Goal: Check status: Check status

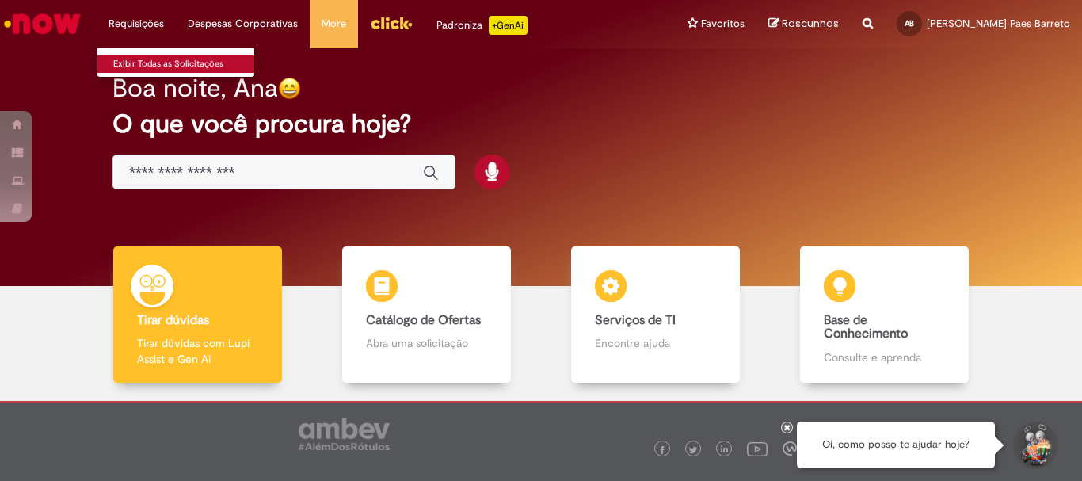
click at [158, 72] on link "Exibir Todas as Solicitações" at bounding box center [184, 63] width 174 height 17
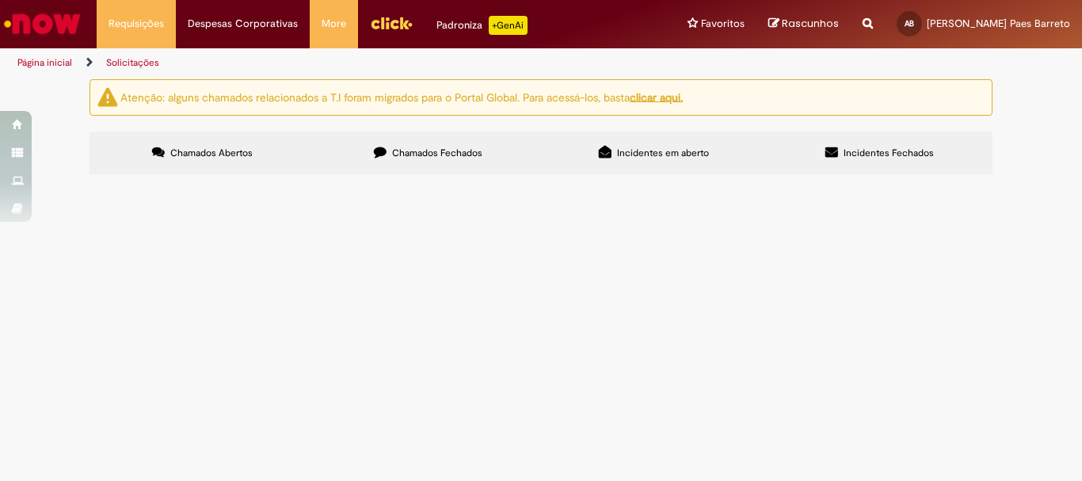
click at [432, 164] on label "Chamados Fechados" at bounding box center [428, 152] width 226 height 43
click at [0, 0] on img "recolher o estado da solicitação" at bounding box center [0, 0] width 0 height 0
click at [0, 0] on span "Aguardando Aprovação (Rejeitado)" at bounding box center [0, 0] width 0 height 0
click at [0, 0] on span "[DATE] 16:49:50" at bounding box center [0, 0] width 0 height 0
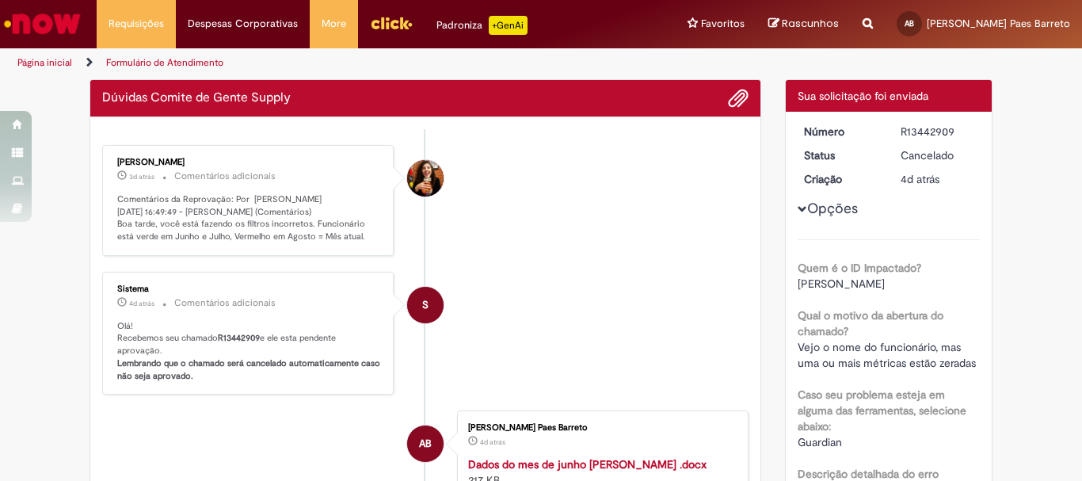
click at [684, 299] on li "S Sistema 4d atrás 4 dias atrás Comentários adicionais Olá! Recebemos seu chama…" at bounding box center [425, 334] width 646 height 124
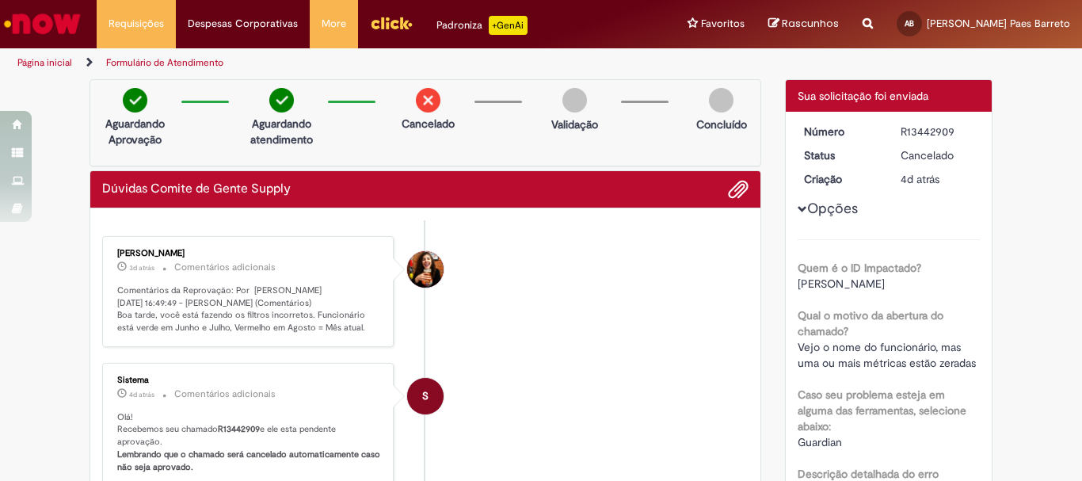
click at [593, 384] on li "S Sistema 4d atrás 4 dias atrás Comentários adicionais Olá! Recebemos seu chama…" at bounding box center [425, 425] width 646 height 124
click at [536, 306] on li "[PERSON_NAME] 3d atrás 3 dias atrás Comentários adicionais Comentários da Repro…" at bounding box center [425, 291] width 646 height 111
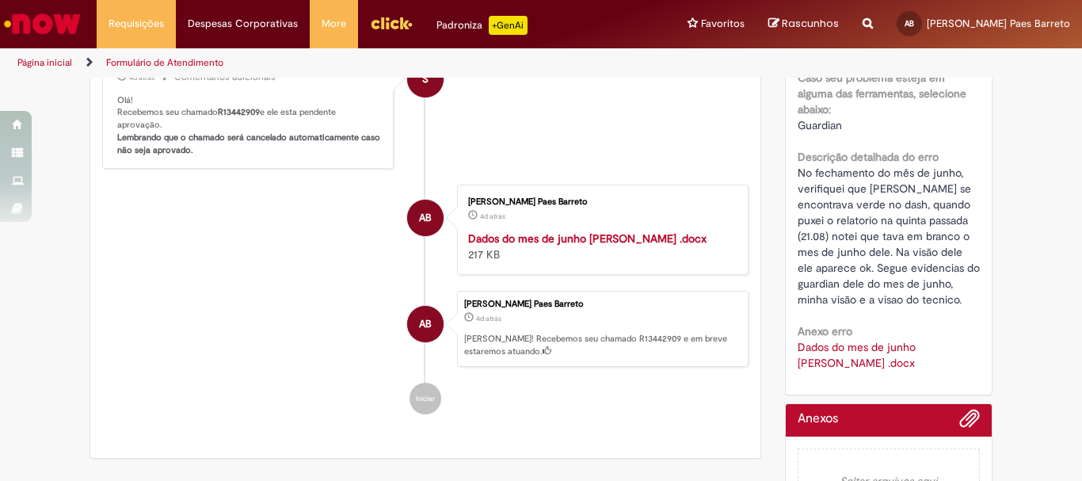
scroll to position [285, 0]
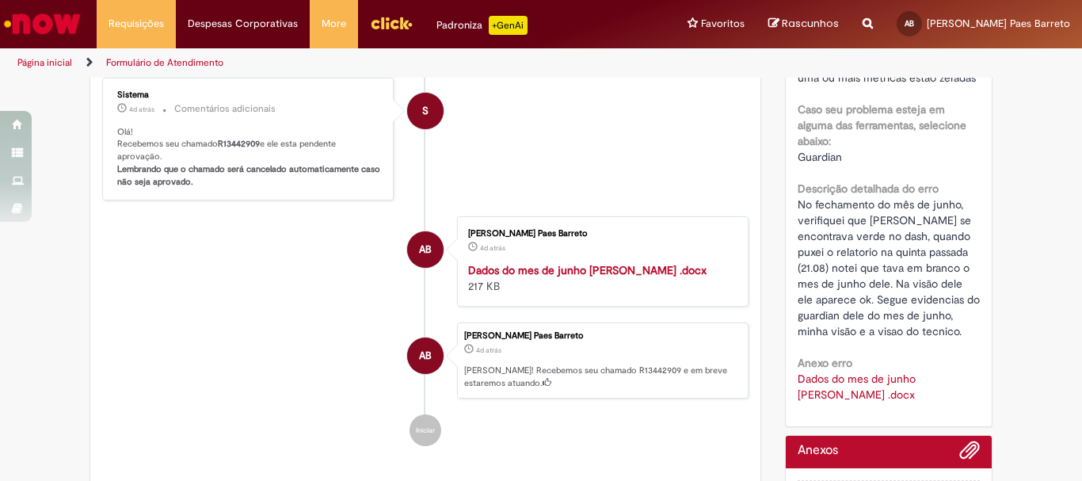
click at [639, 213] on ul "[PERSON_NAME] 3d atrás 3 dias atrás Comentários adicionais Comentários da Repro…" at bounding box center [425, 198] width 646 height 527
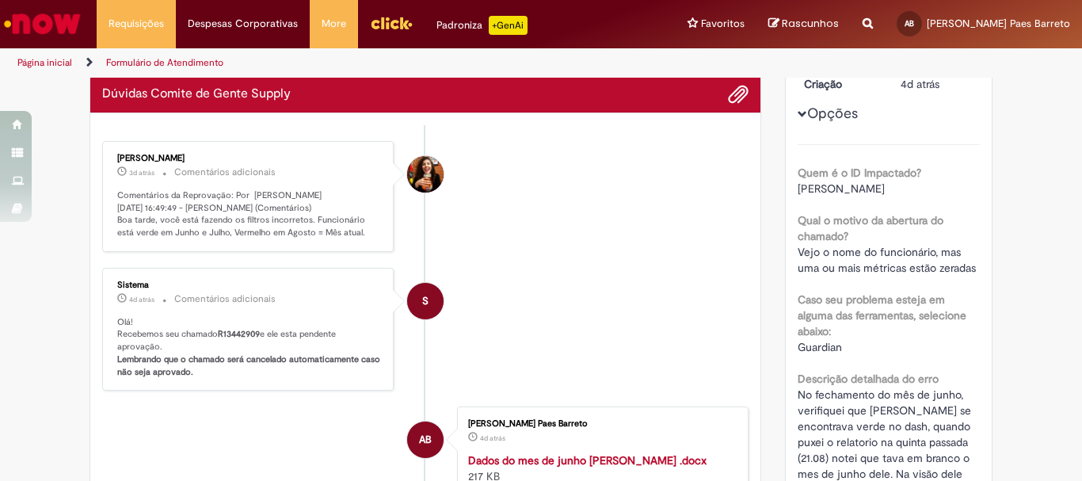
scroll to position [32, 0]
